Goal: Task Accomplishment & Management: Manage account settings

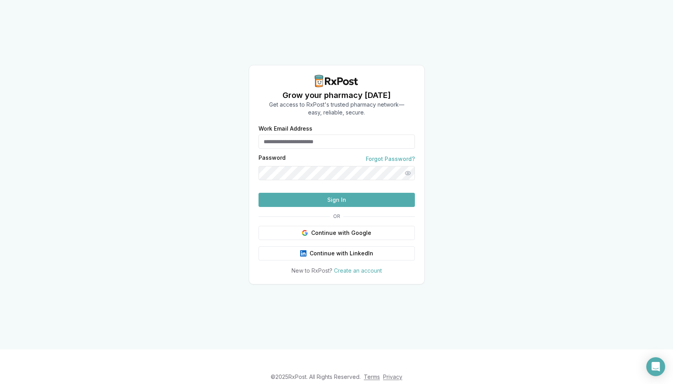
click at [308, 134] on input "Work Email Address" at bounding box center [337, 141] width 156 height 14
type input "**********"
click at [259, 193] on button "Sign In" at bounding box center [337, 200] width 156 height 14
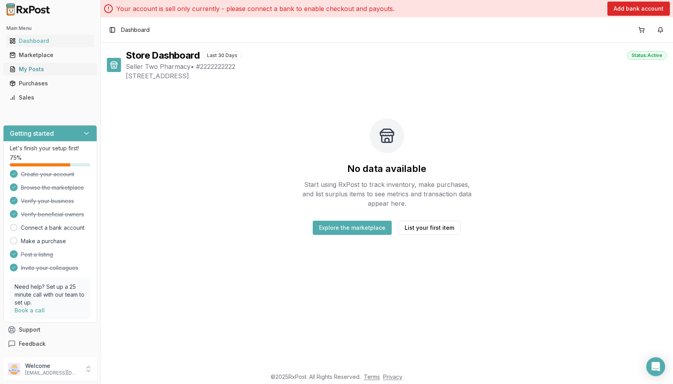
click at [41, 71] on div "My Posts" at bounding box center [49, 69] width 81 height 8
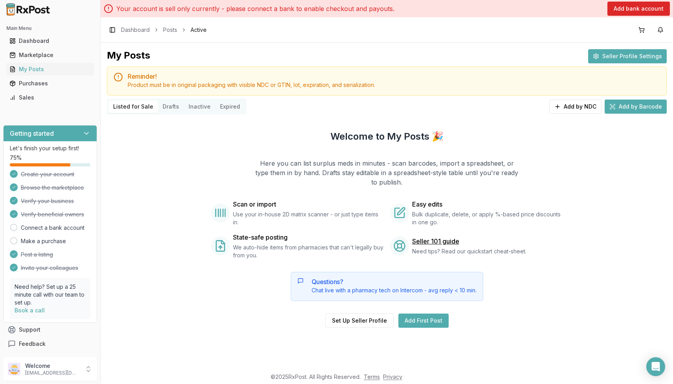
click at [635, 55] on button "Seller Profile Settings" at bounding box center [627, 56] width 79 height 14
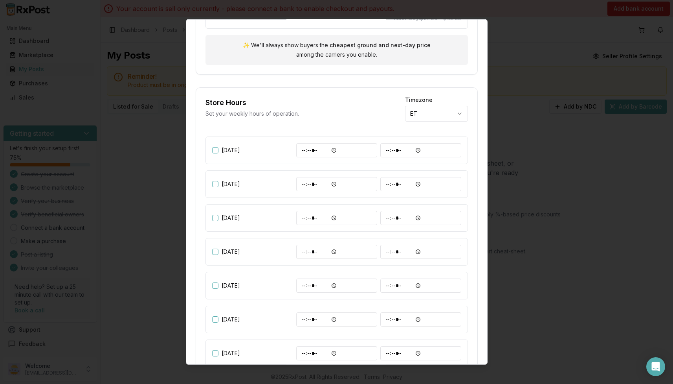
scroll to position [183, 0]
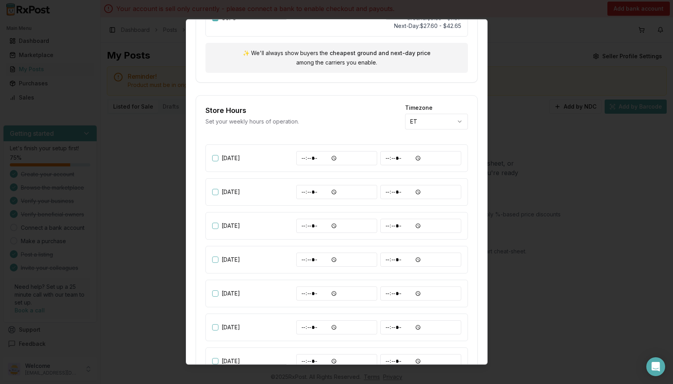
click at [517, 150] on div at bounding box center [336, 192] width 673 height 384
